Goal: Navigation & Orientation: Find specific page/section

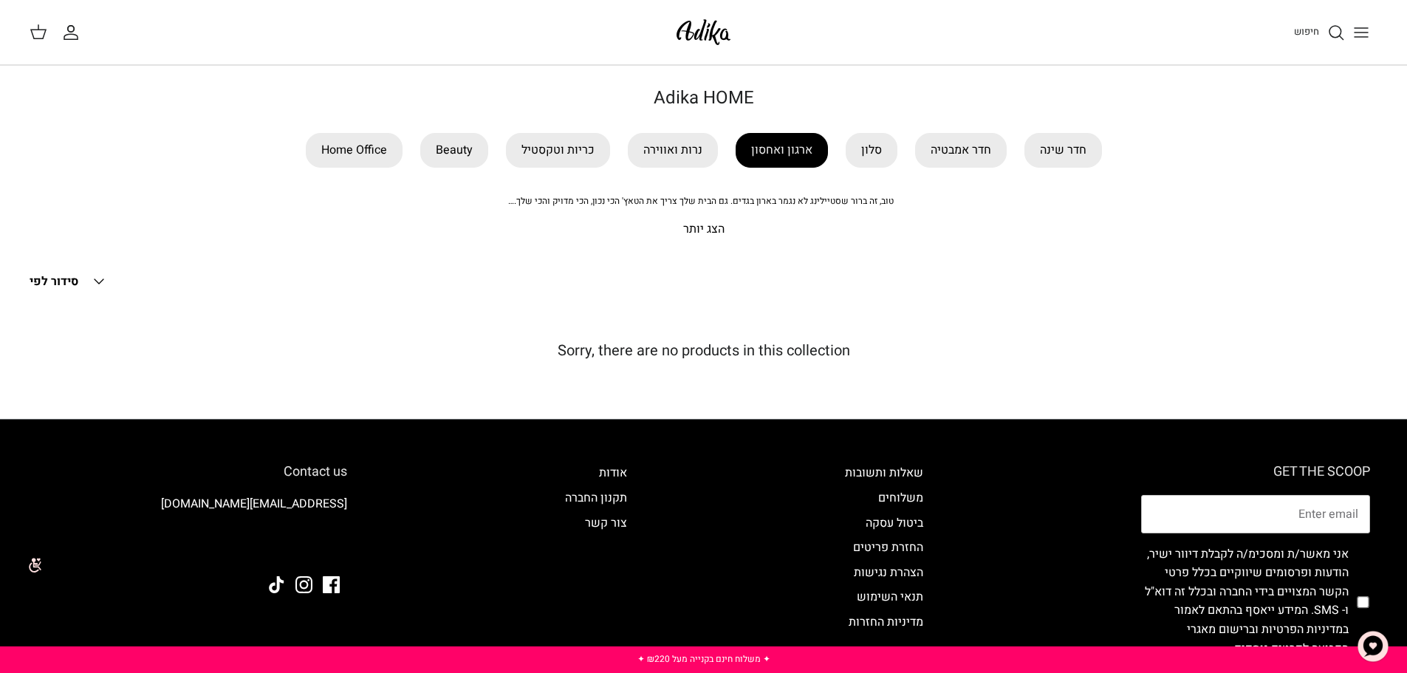
click at [803, 141] on link "ארגון ואחסון" at bounding box center [782, 150] width 92 height 35
click at [1069, 146] on link "חדר שינה" at bounding box center [1064, 150] width 78 height 35
click at [562, 151] on link "כריות וטקסטיל" at bounding box center [558, 150] width 104 height 35
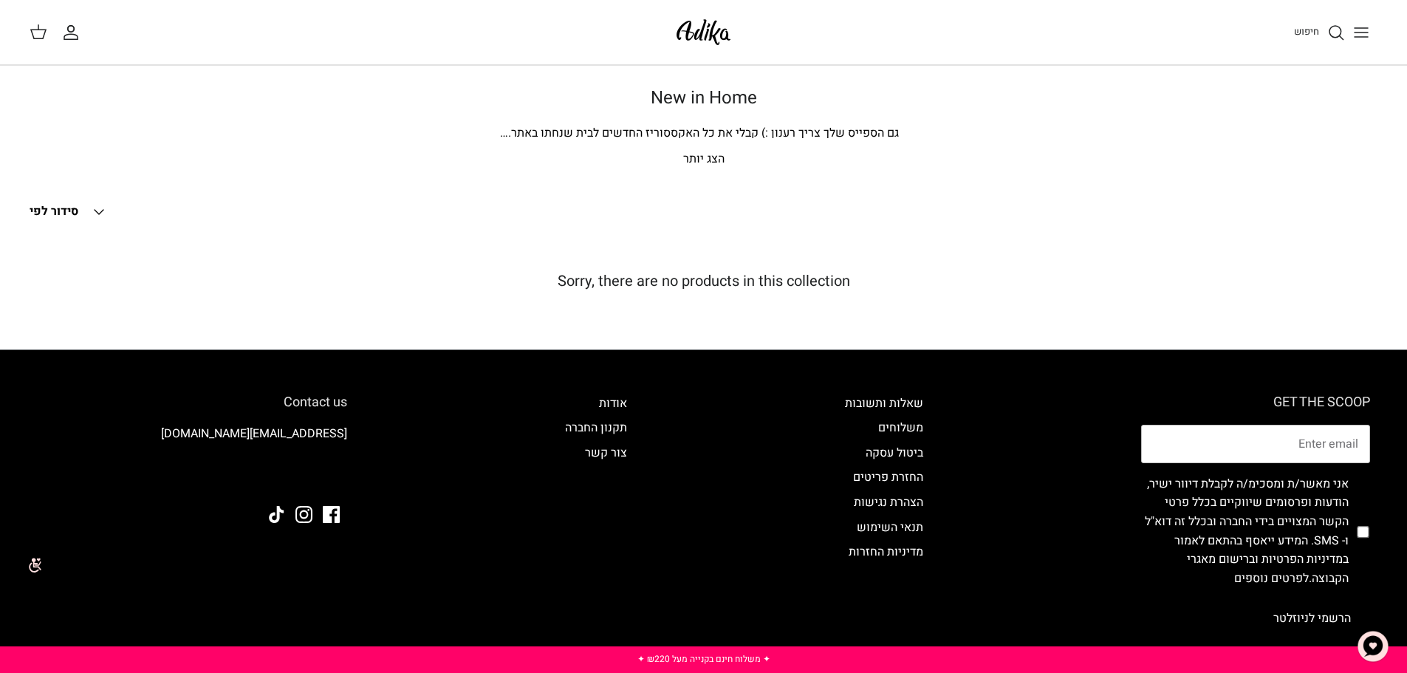
click at [697, 42] on img at bounding box center [703, 32] width 63 height 35
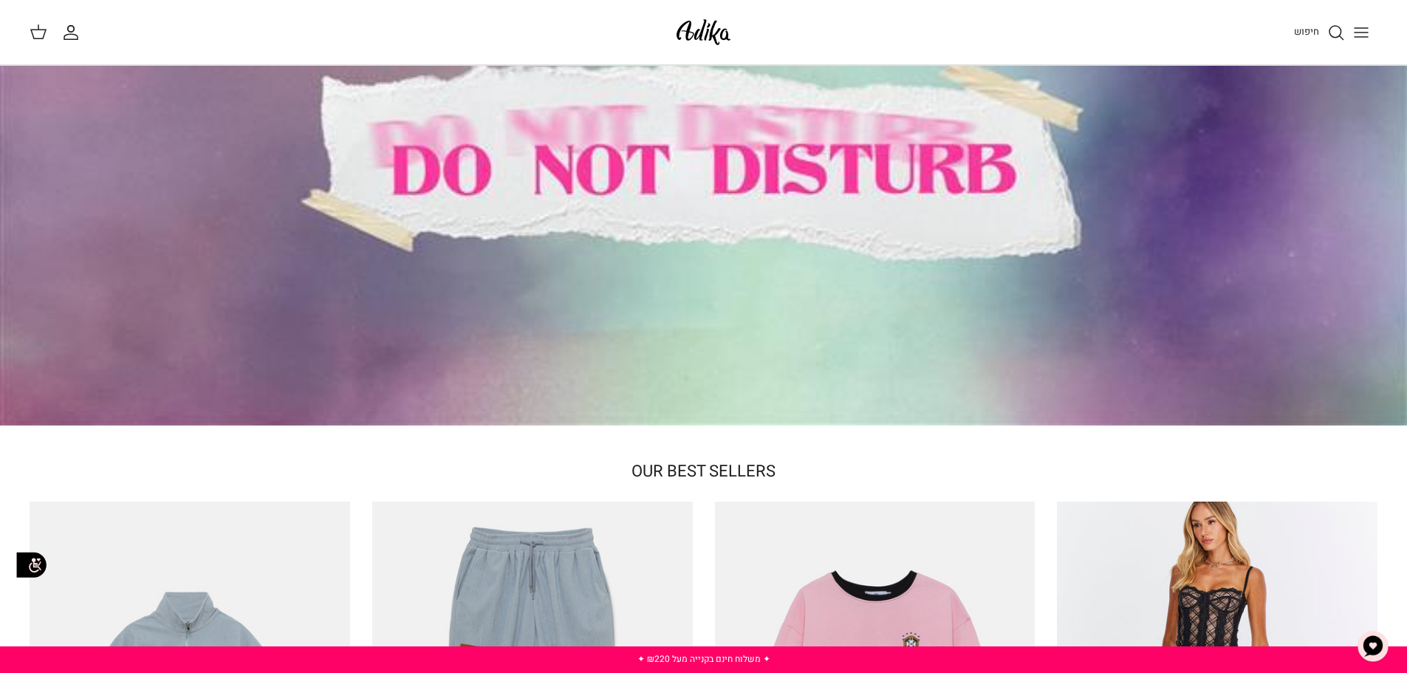
scroll to position [148, 0]
click at [1362, 35] on icon "Toggle menu" at bounding box center [1362, 33] width 18 height 18
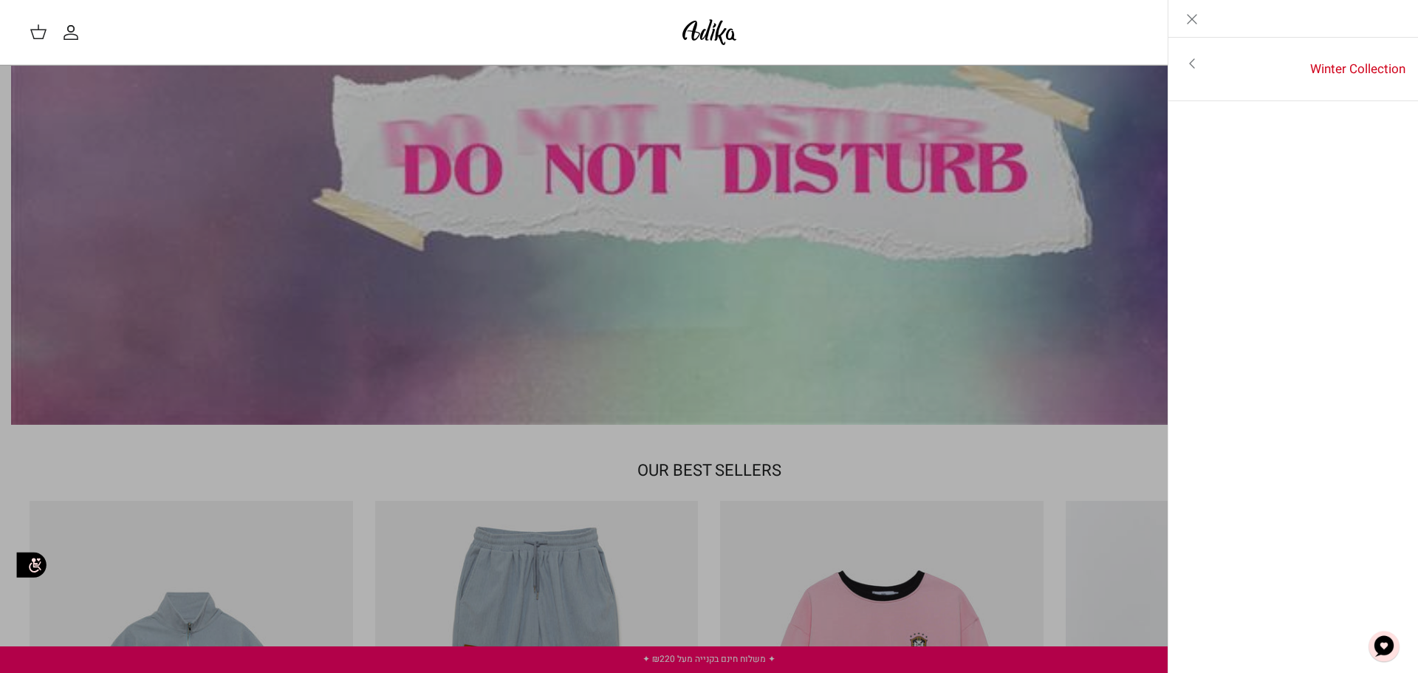
click at [1195, 9] on link "Close" at bounding box center [1192, 18] width 47 height 37
